Goal: Book appointment/travel/reservation

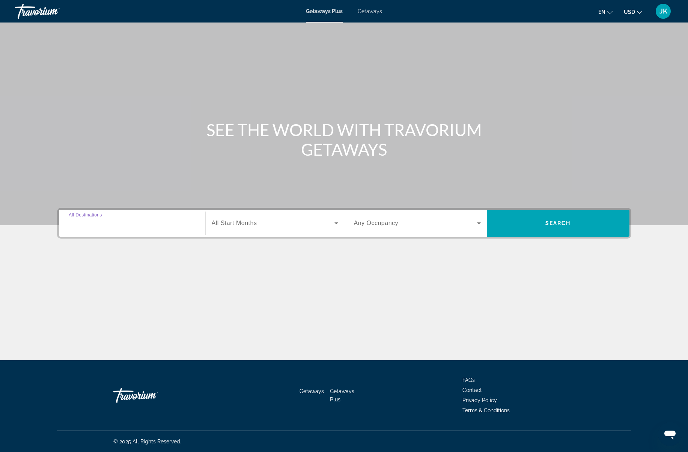
click at [121, 224] on input "Destination All Destinations" at bounding box center [132, 223] width 127 height 9
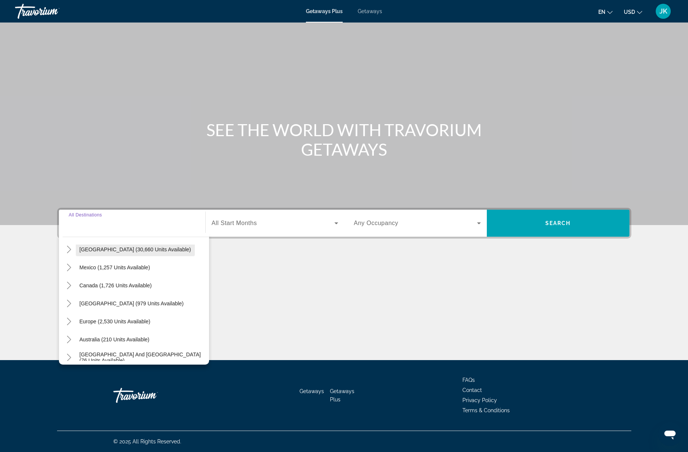
scroll to position [40, 0]
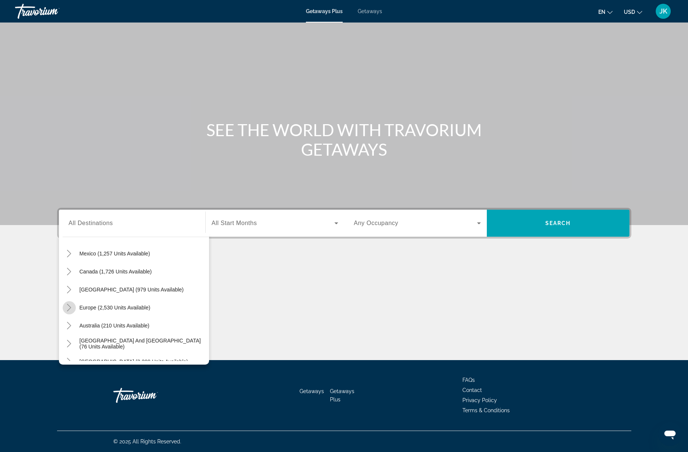
click at [69, 307] on icon "Toggle Europe (2,530 units available)" at bounding box center [69, 308] width 4 height 8
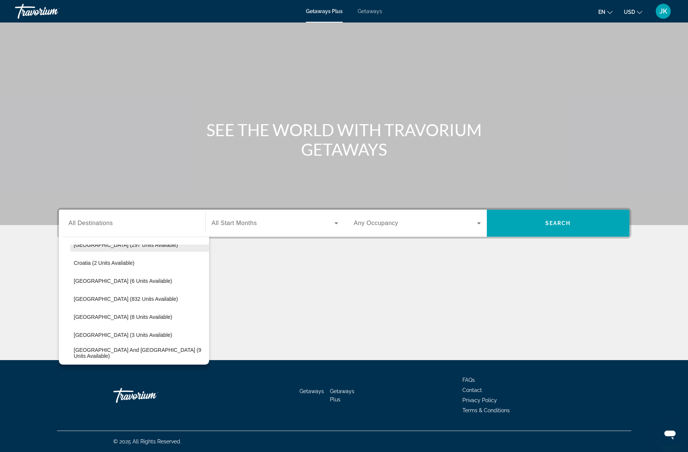
scroll to position [141, 0]
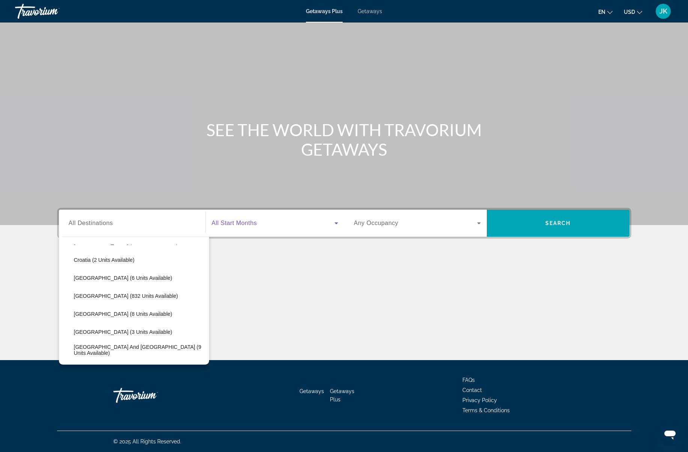
click at [287, 221] on span "Search widget" at bounding box center [273, 223] width 123 height 9
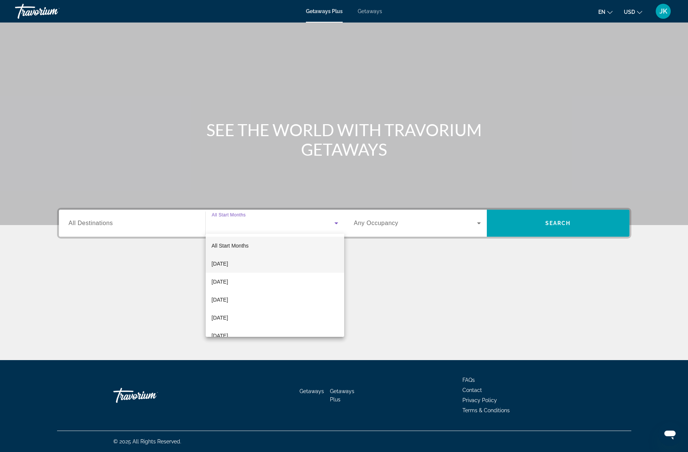
scroll to position [9, 0]
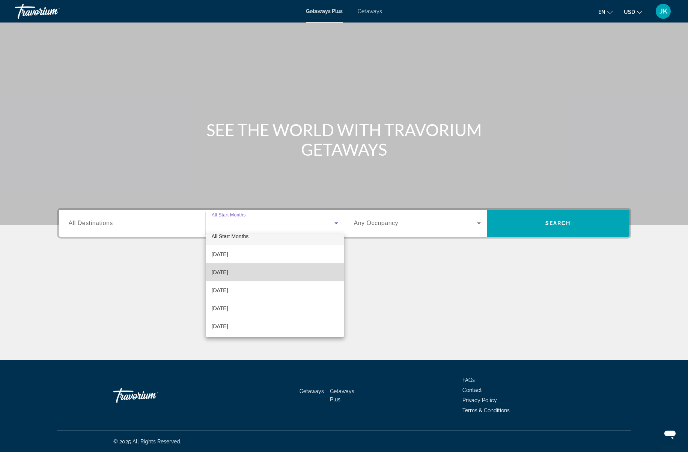
click at [228, 273] on span "[DATE]" at bounding box center [220, 272] width 17 height 9
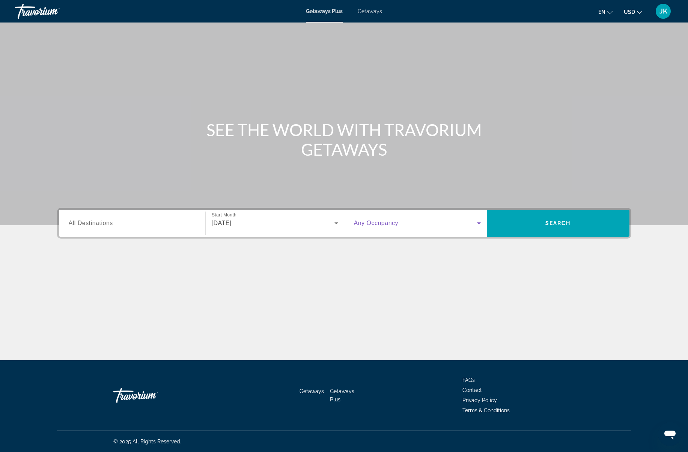
click at [398, 227] on span "Search widget" at bounding box center [415, 223] width 123 height 9
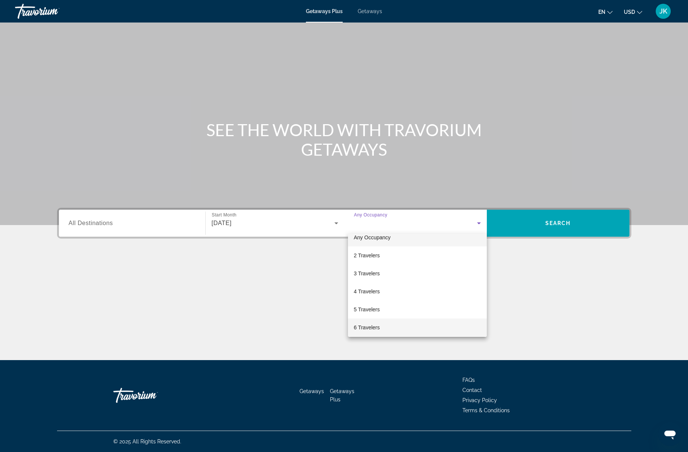
scroll to position [6, 0]
click at [375, 332] on span "6 Travelers" at bounding box center [367, 330] width 26 height 9
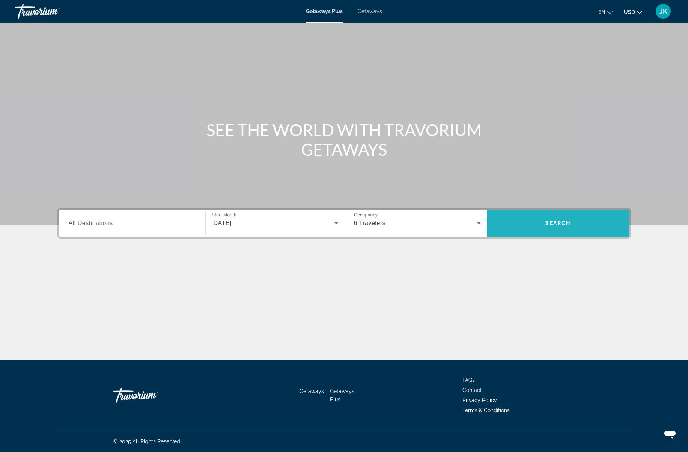
click at [552, 223] on span "Search" at bounding box center [558, 223] width 26 height 6
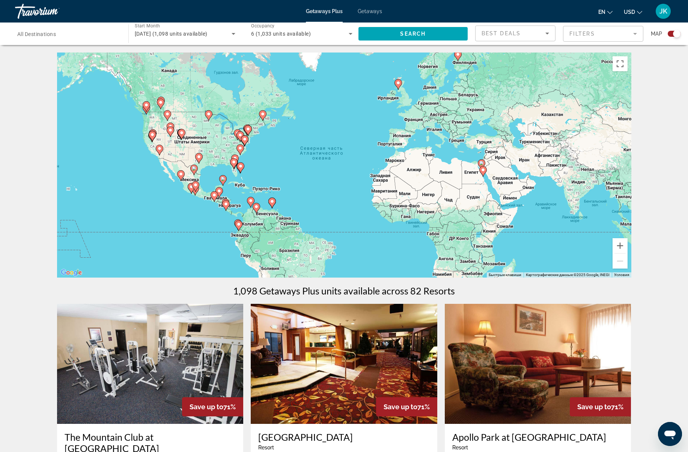
click at [51, 32] on span "All Destinations" at bounding box center [36, 34] width 39 height 6
click at [51, 32] on input "Destination All Destinations" at bounding box center [67, 34] width 101 height 9
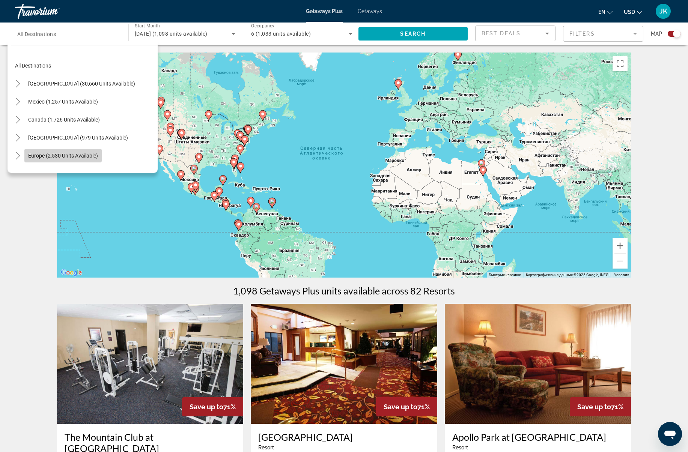
click at [50, 155] on span "Europe (2,530 units available)" at bounding box center [63, 156] width 70 height 6
type input "**********"
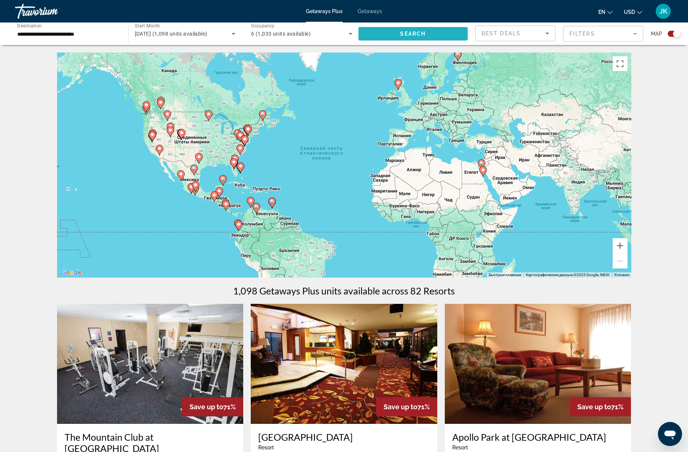
click at [421, 35] on span "Search" at bounding box center [413, 34] width 26 height 6
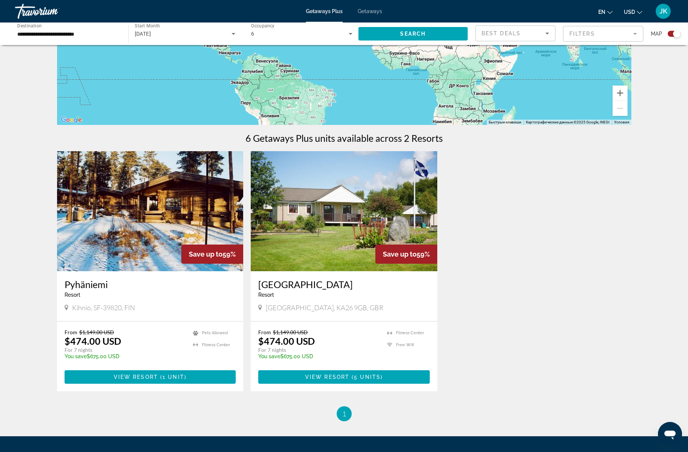
scroll to position [155, 0]
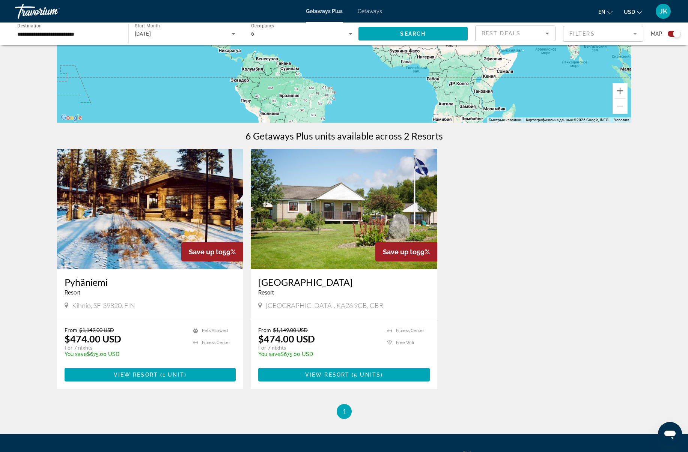
click at [214, 205] on img "Main content" at bounding box center [150, 209] width 187 height 120
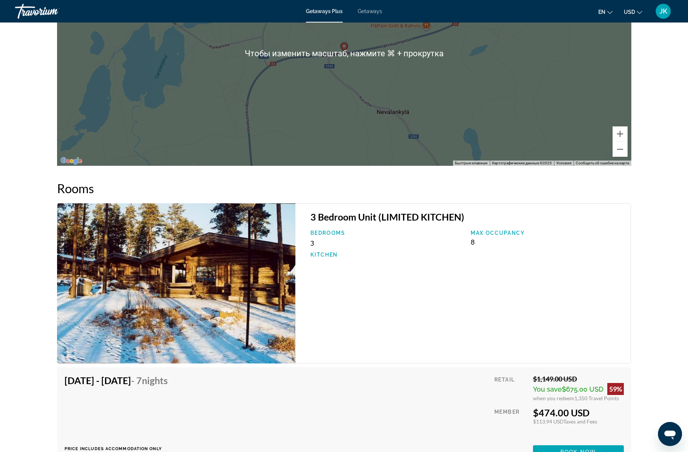
scroll to position [1041, 0]
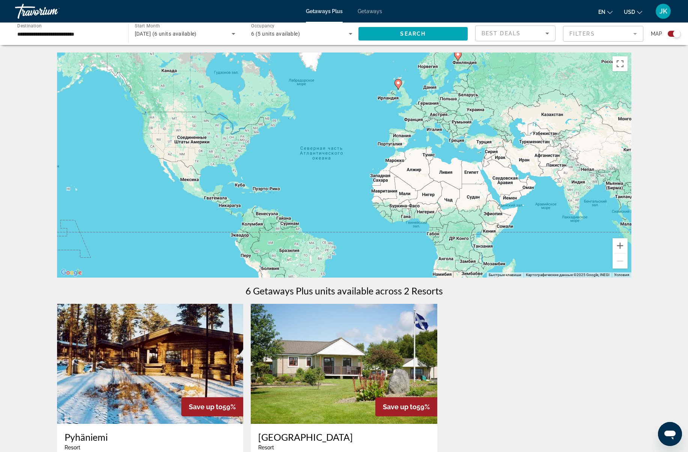
click at [290, 31] on span "6 (5 units available)" at bounding box center [275, 34] width 49 height 6
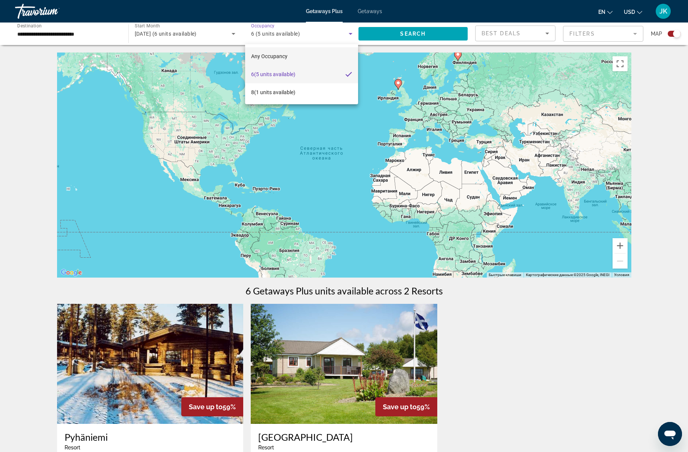
click at [296, 56] on mat-option "Any Occupancy" at bounding box center [301, 56] width 113 height 18
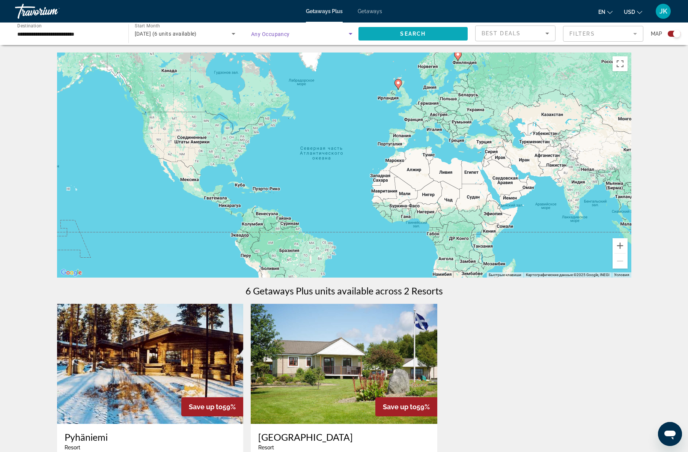
click at [420, 34] on span "Search" at bounding box center [413, 34] width 26 height 6
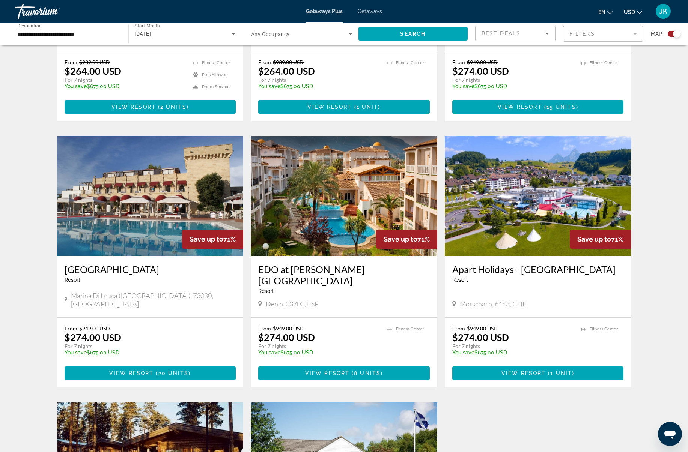
scroll to position [699, 0]
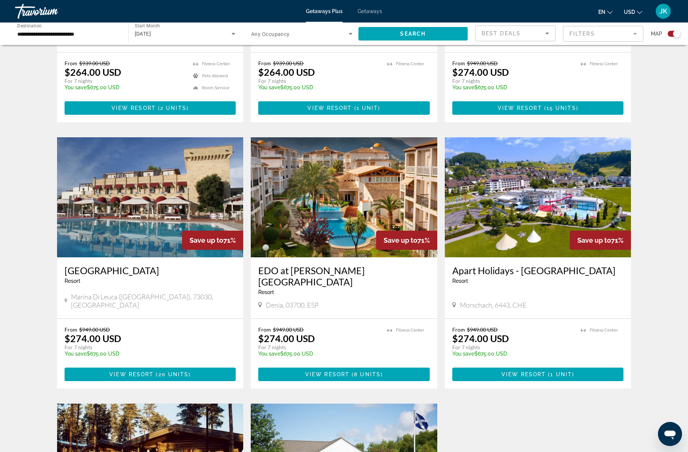
click at [320, 213] on img "Main content" at bounding box center [344, 197] width 187 height 120
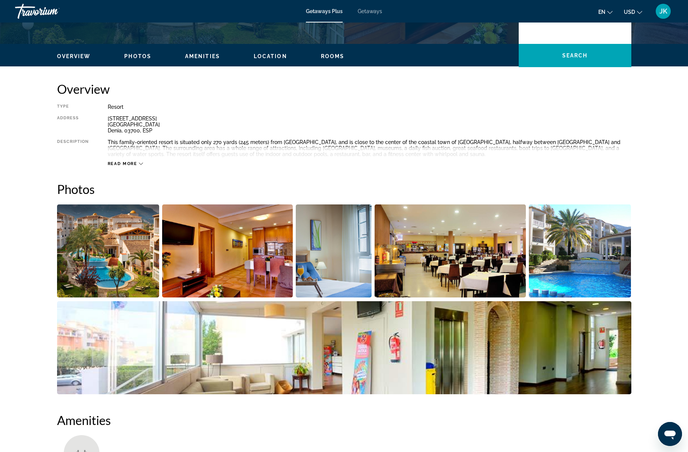
scroll to position [204, 0]
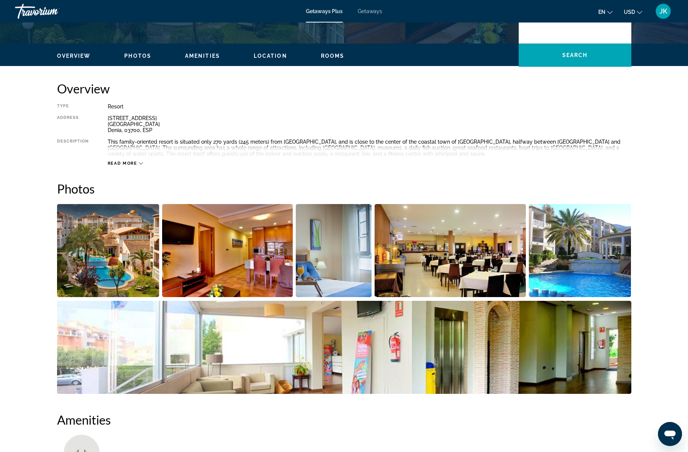
click at [112, 261] on img "Open full-screen image slider" at bounding box center [108, 250] width 102 height 93
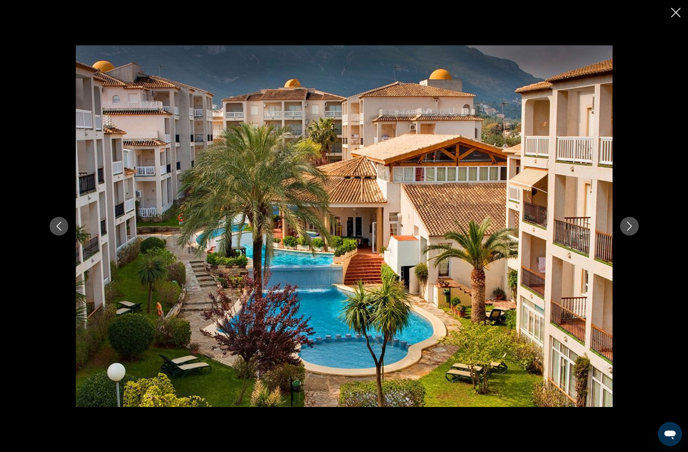
click at [621, 226] on button "Next image" at bounding box center [629, 226] width 19 height 19
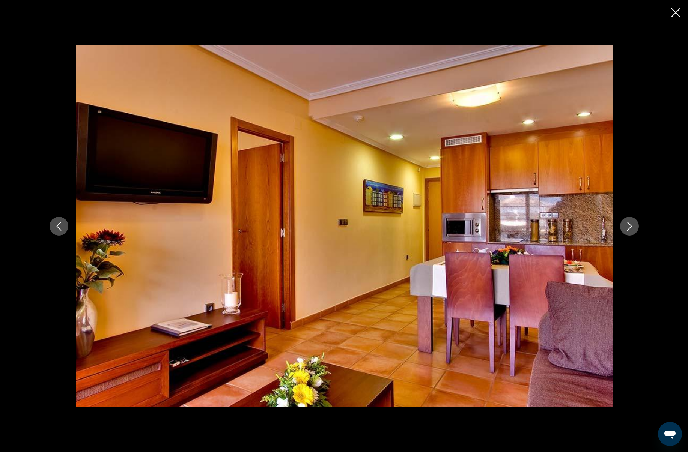
click at [623, 226] on button "Next image" at bounding box center [629, 226] width 19 height 19
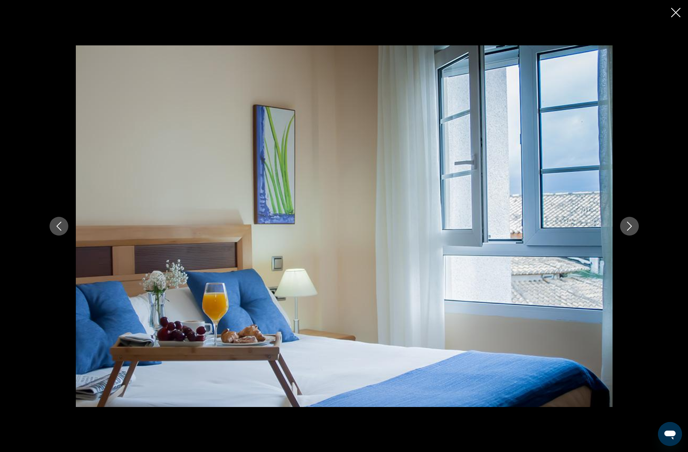
click at [623, 226] on button "Next image" at bounding box center [629, 226] width 19 height 19
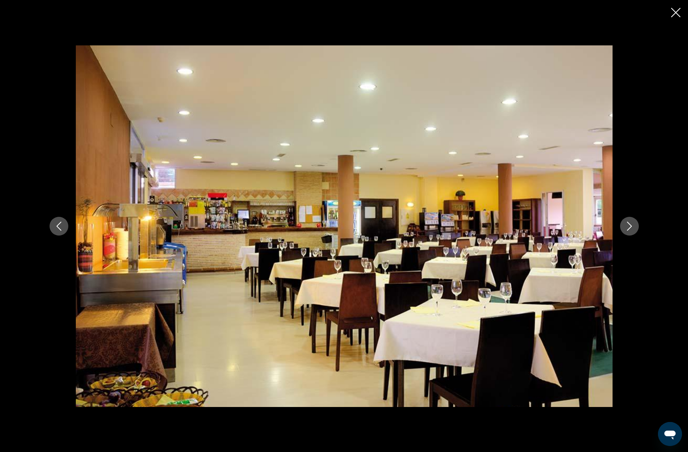
click at [623, 226] on button "Next image" at bounding box center [629, 226] width 19 height 19
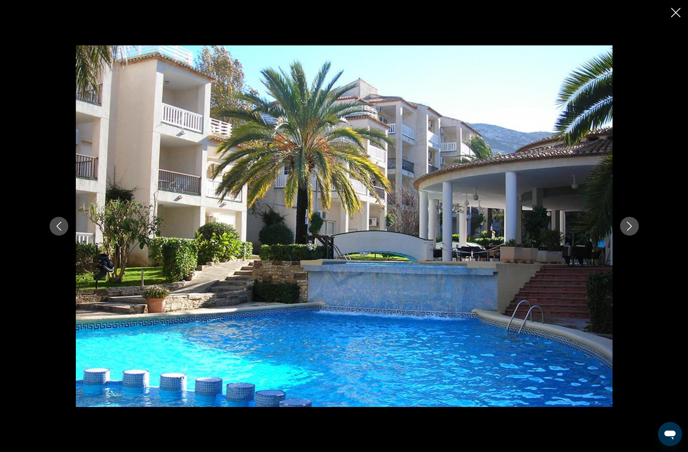
click at [623, 226] on button "Next image" at bounding box center [629, 226] width 19 height 19
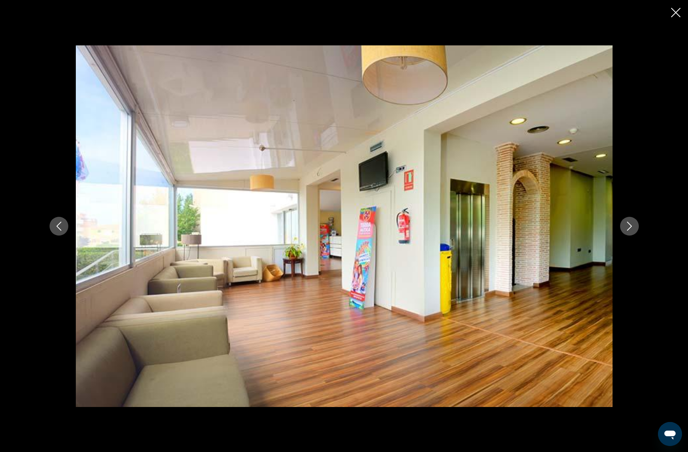
click at [623, 226] on button "Next image" at bounding box center [629, 226] width 19 height 19
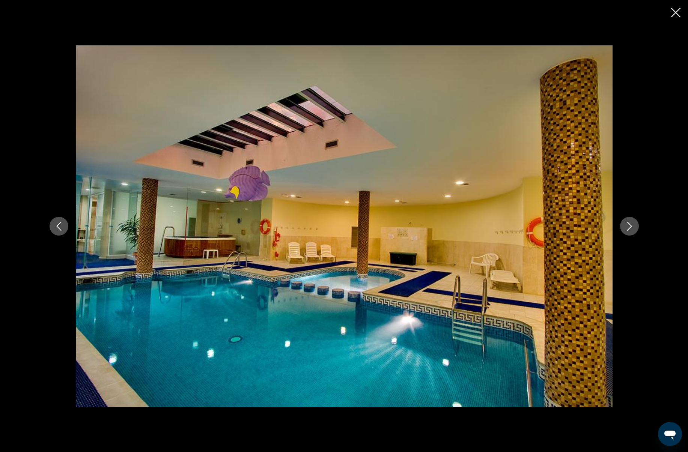
click at [623, 226] on button "Next image" at bounding box center [629, 226] width 19 height 19
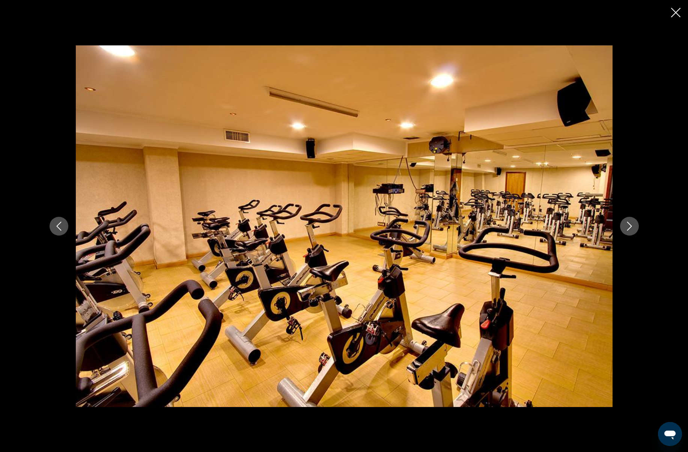
click at [623, 226] on button "Next image" at bounding box center [629, 226] width 19 height 19
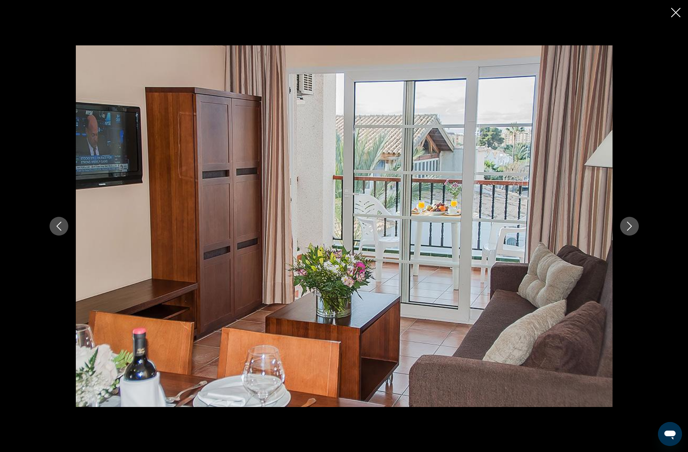
scroll to position [226, 0]
click at [680, 10] on icon "Close slideshow" at bounding box center [675, 12] width 9 height 9
